Goal: Task Accomplishment & Management: Manage account settings

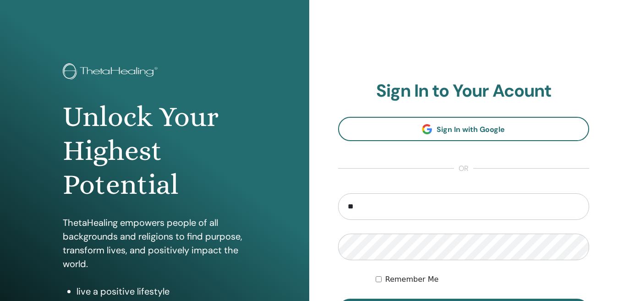
type input "**********"
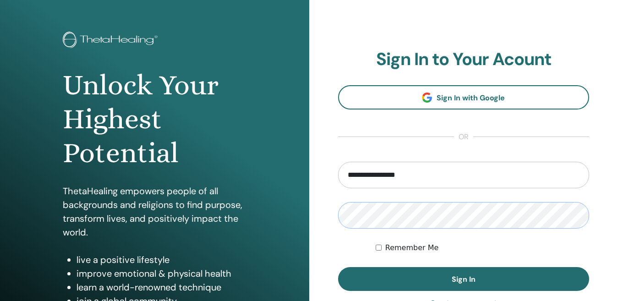
scroll to position [36, 0]
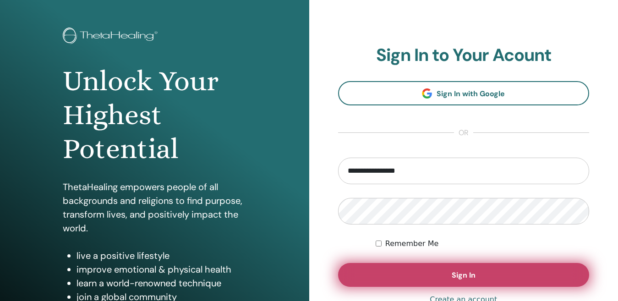
click at [462, 272] on span "Sign In" at bounding box center [464, 275] width 24 height 10
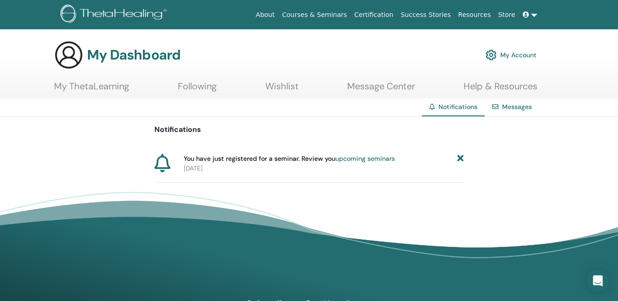
click at [365, 160] on link "upcoming seminars" at bounding box center [365, 158] width 60 height 8
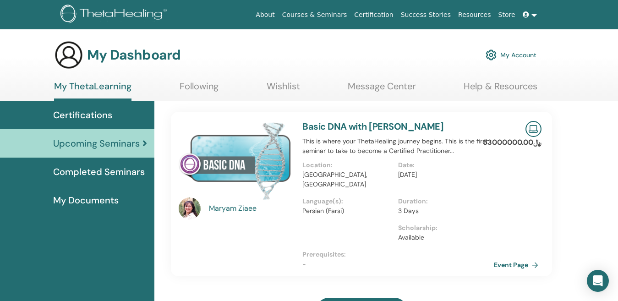
click at [526, 13] on icon at bounding box center [526, 14] width 6 height 6
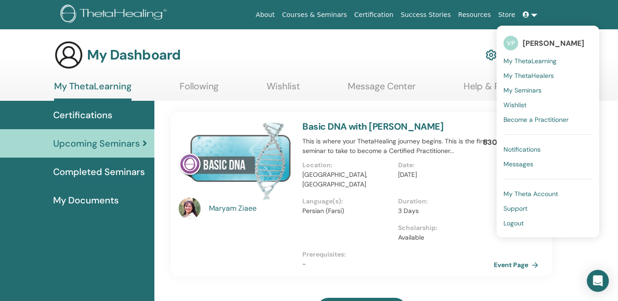
click at [523, 212] on span "Support" at bounding box center [516, 208] width 24 height 8
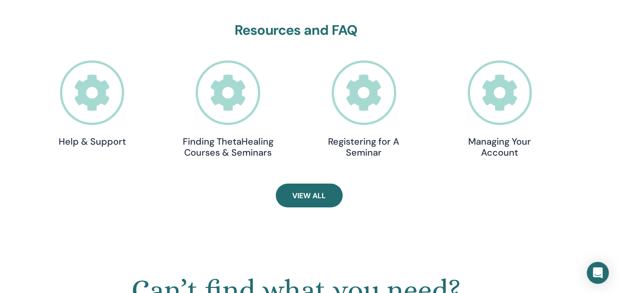
scroll to position [301, 0]
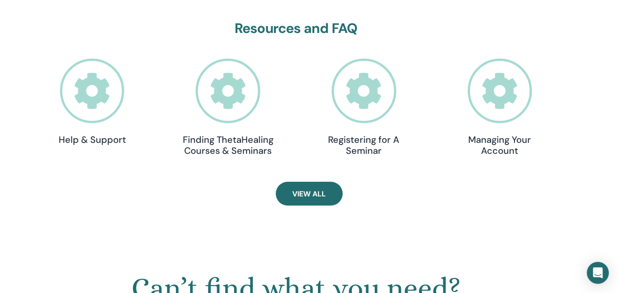
click at [510, 90] on icon at bounding box center [500, 91] width 65 height 65
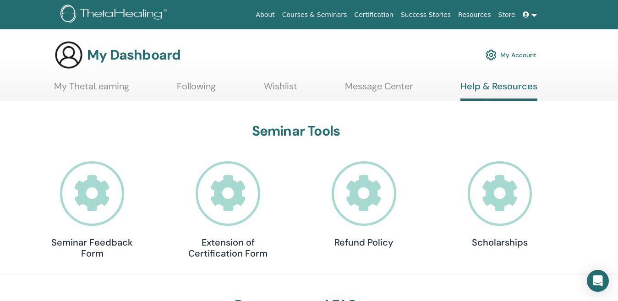
click at [519, 56] on link "My Account" at bounding box center [511, 55] width 51 height 20
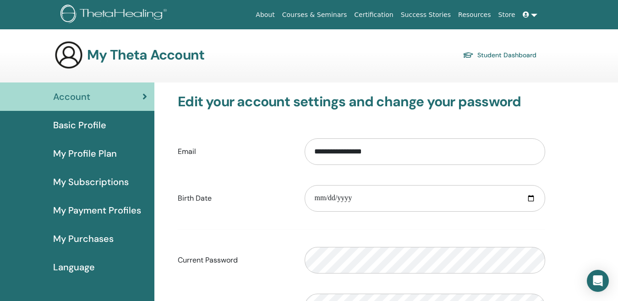
click at [74, 121] on span "Basic Profile" at bounding box center [79, 125] width 53 height 14
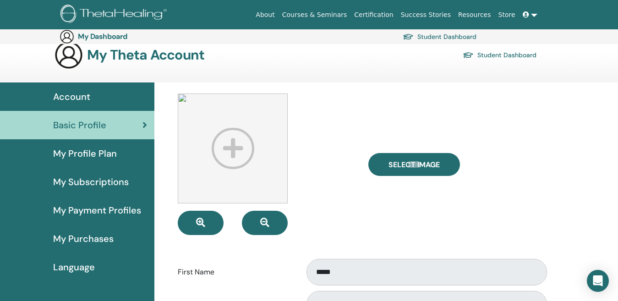
scroll to position [11, 0]
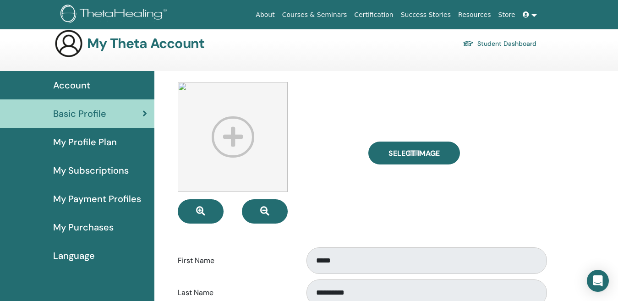
click at [99, 140] on span "My Profile Plan" at bounding box center [85, 142] width 64 height 14
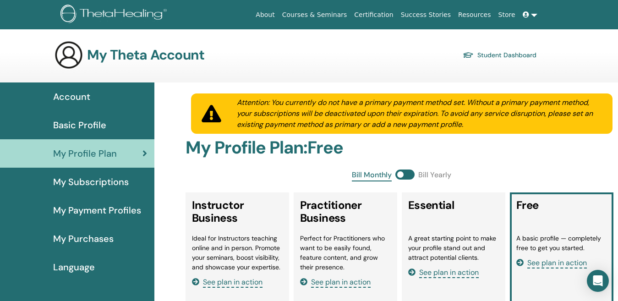
click at [86, 126] on span "Basic Profile" at bounding box center [79, 125] width 53 height 14
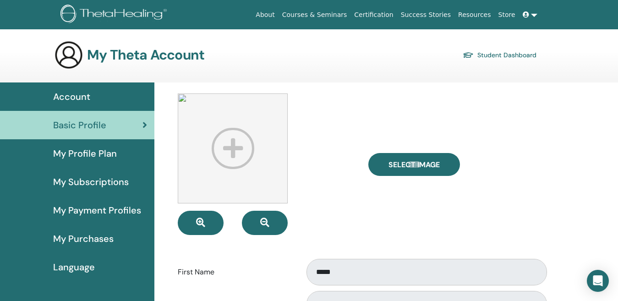
click at [532, 17] on link at bounding box center [530, 14] width 22 height 17
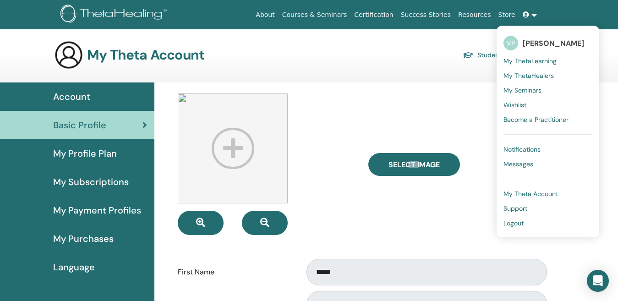
click at [566, 11] on ul "About Courses & Seminars Certification Success Stories Resources Store VP [PERS…" at bounding box center [397, 14] width 344 height 17
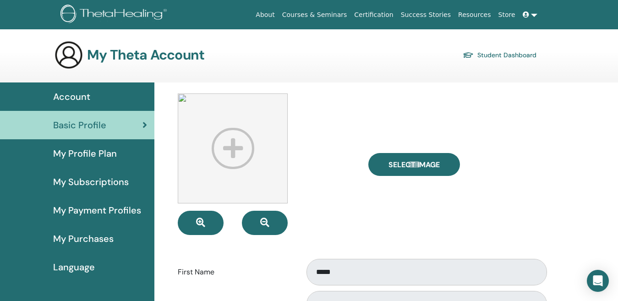
click at [527, 16] on icon at bounding box center [526, 14] width 6 height 6
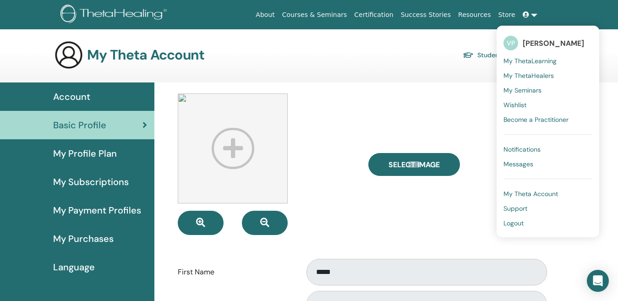
click at [522, 225] on span "Logout" at bounding box center [514, 223] width 20 height 8
